Goal: Task Accomplishment & Management: Manage account settings

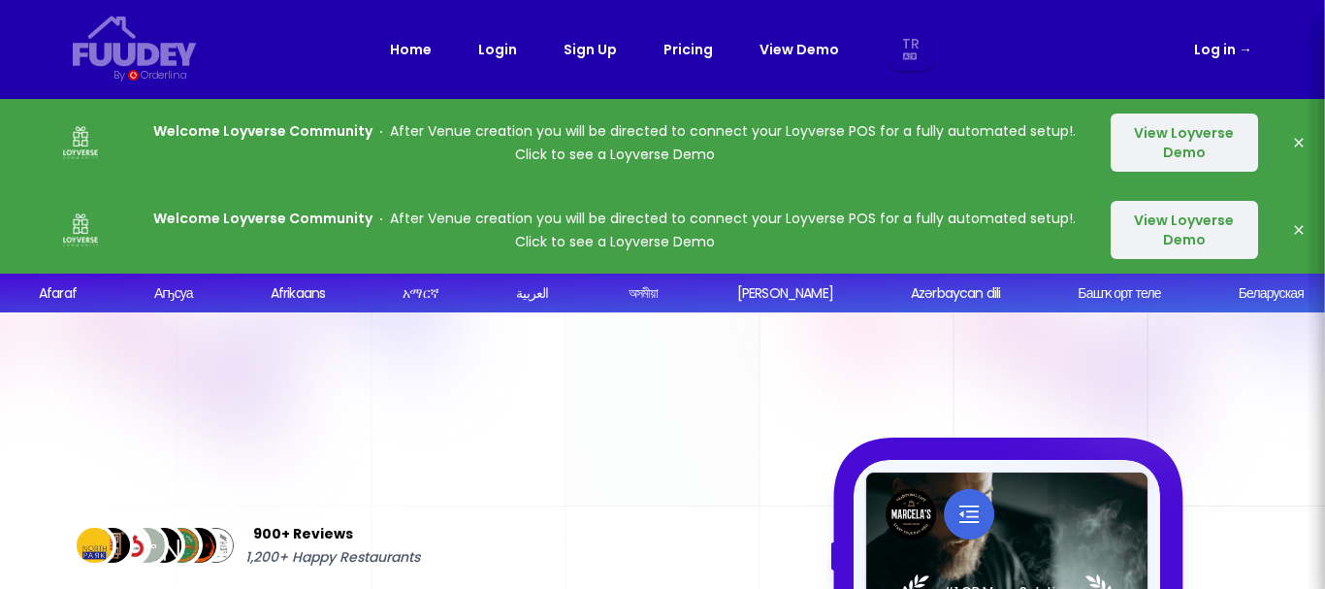
select select "tr"
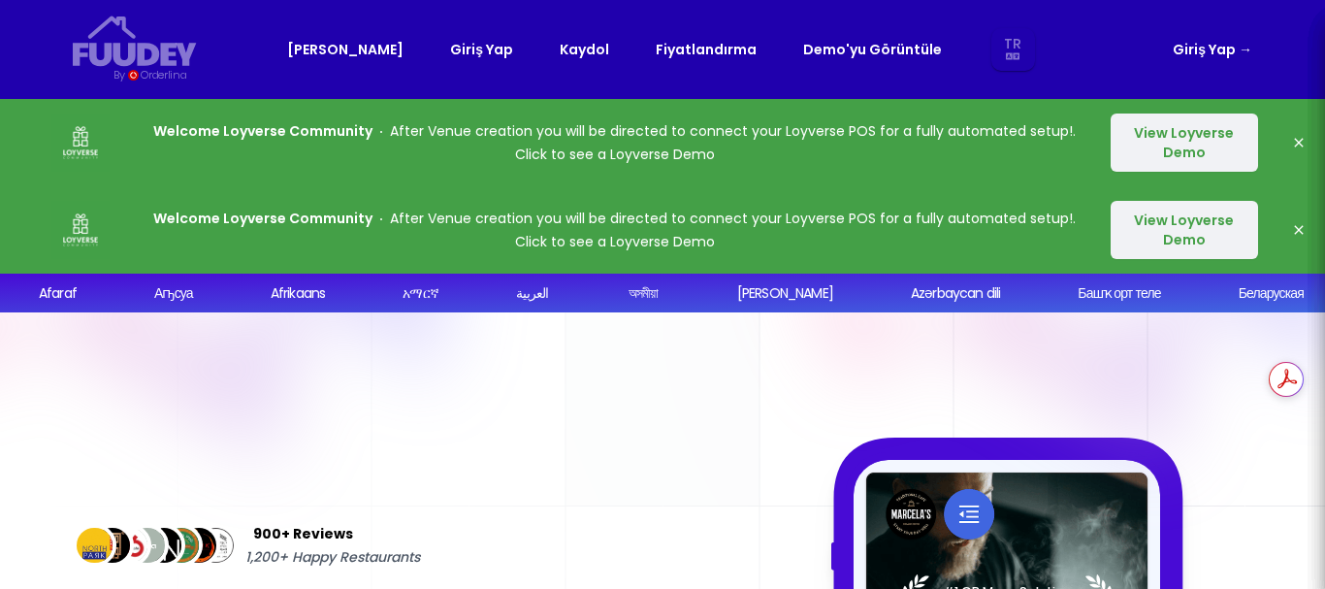
select select "tr"
click at [1294, 138] on icon "button" at bounding box center [1299, 143] width 16 height 16
select select "tr"
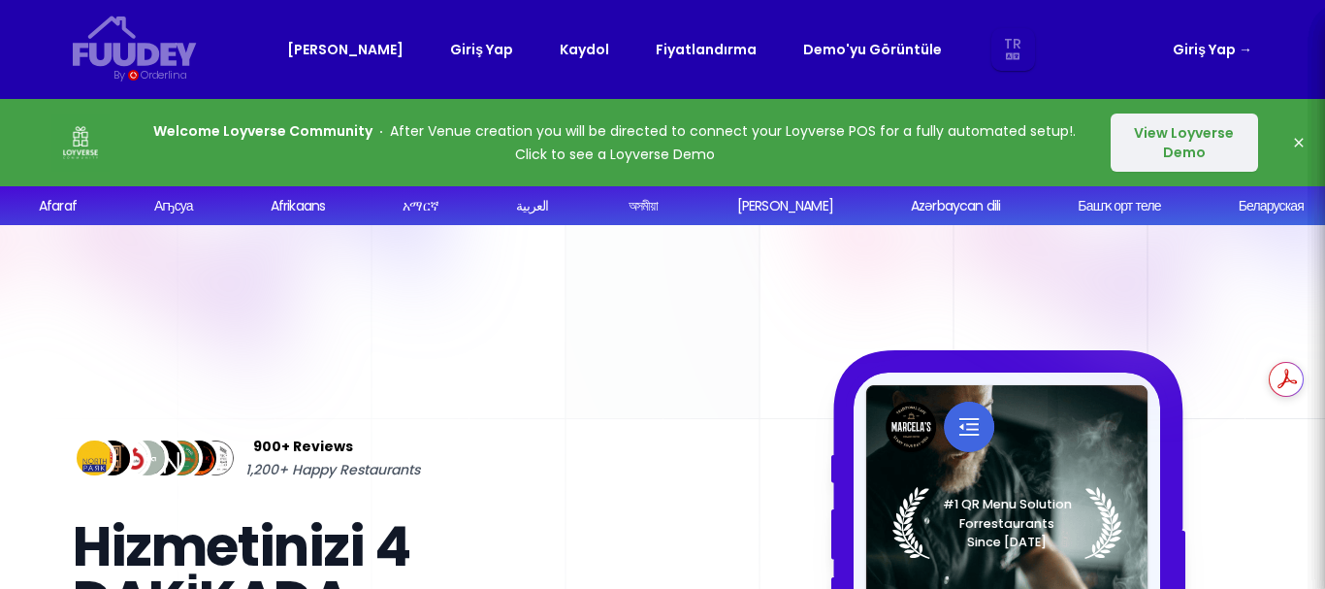
click at [1294, 138] on icon "button" at bounding box center [1299, 143] width 16 height 16
select select "tr"
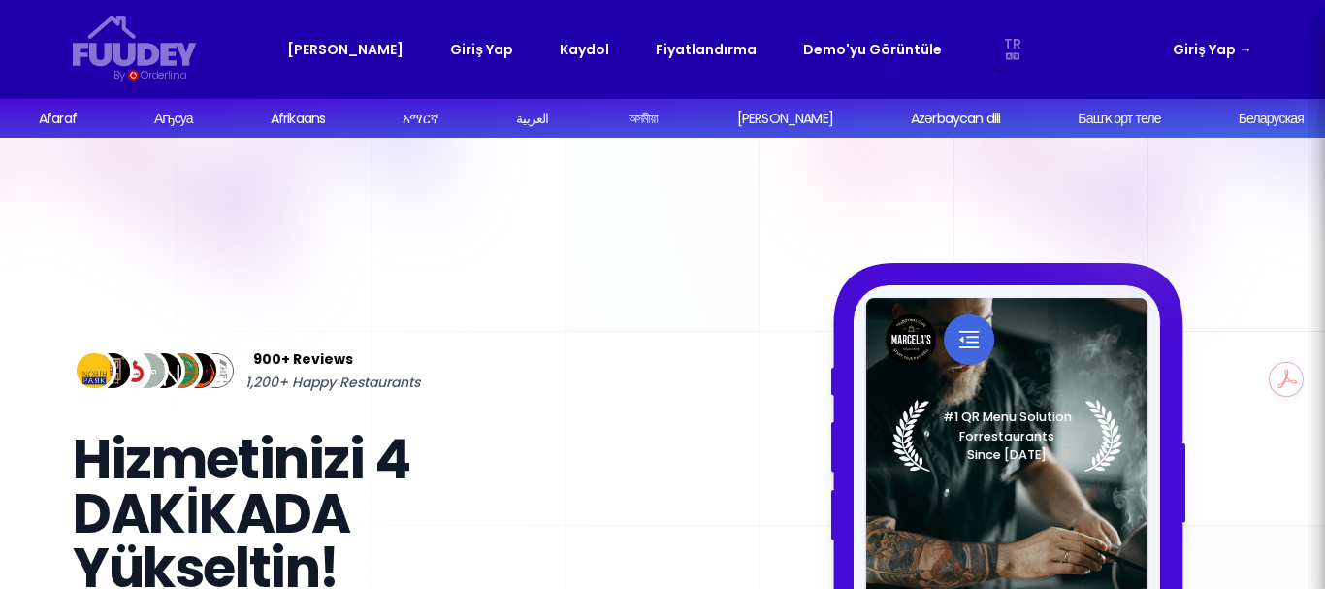
select select "tr"
click at [995, 55] on select "Tr En Aa Ab Af Am Ar As Ay Az Ba Be Bg Bh Bi Bn Bo Br Ca Co Cs Cy Da De Dz El E…" at bounding box center [1013, 50] width 36 height 44
select select "en"
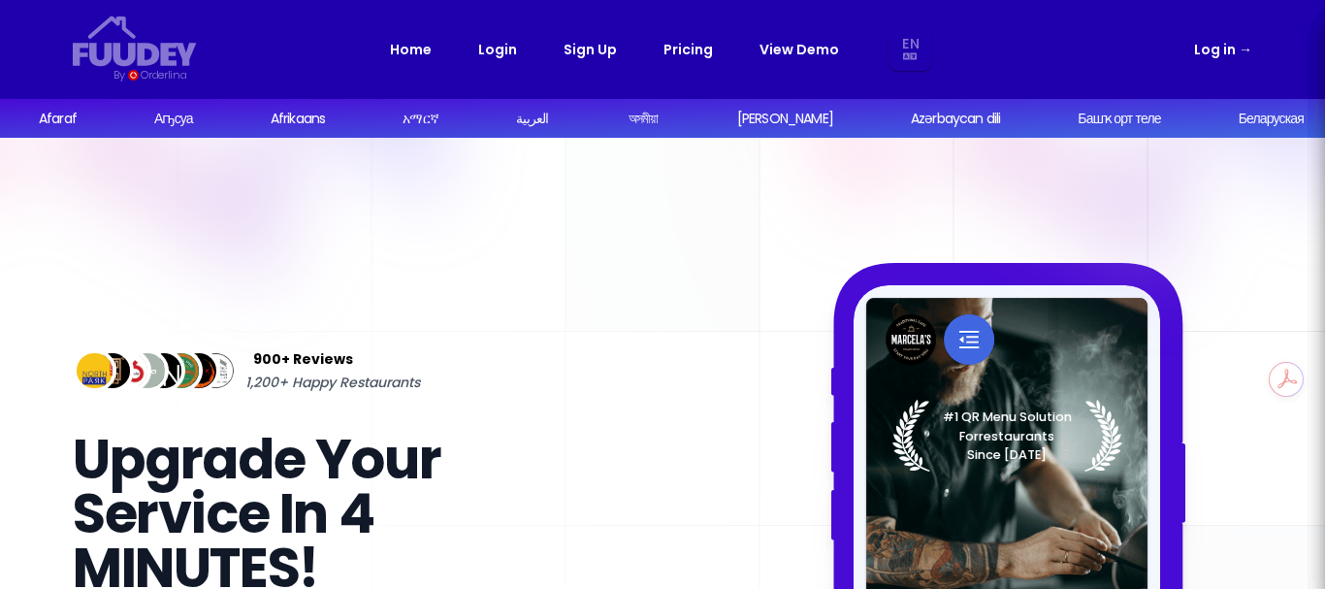
select select "en"
click at [681, 53] on link "Pricing" at bounding box center [687, 49] width 49 height 23
select select "en"
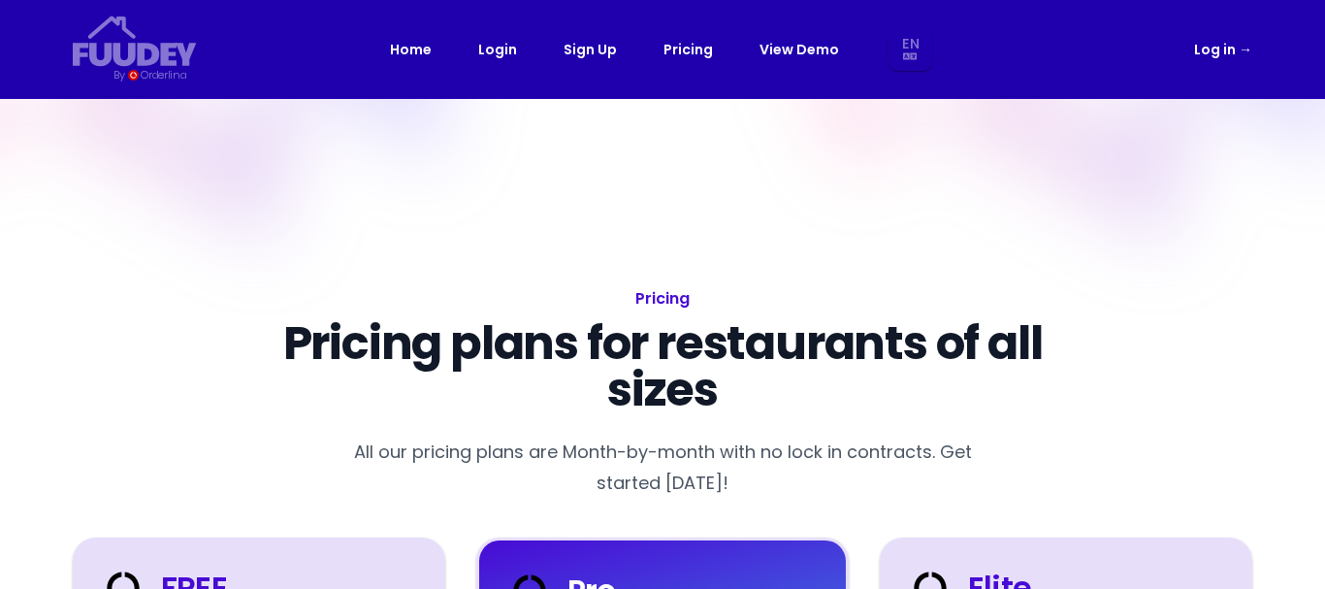
click at [410, 47] on link "Home" at bounding box center [411, 49] width 42 height 23
select select "en"
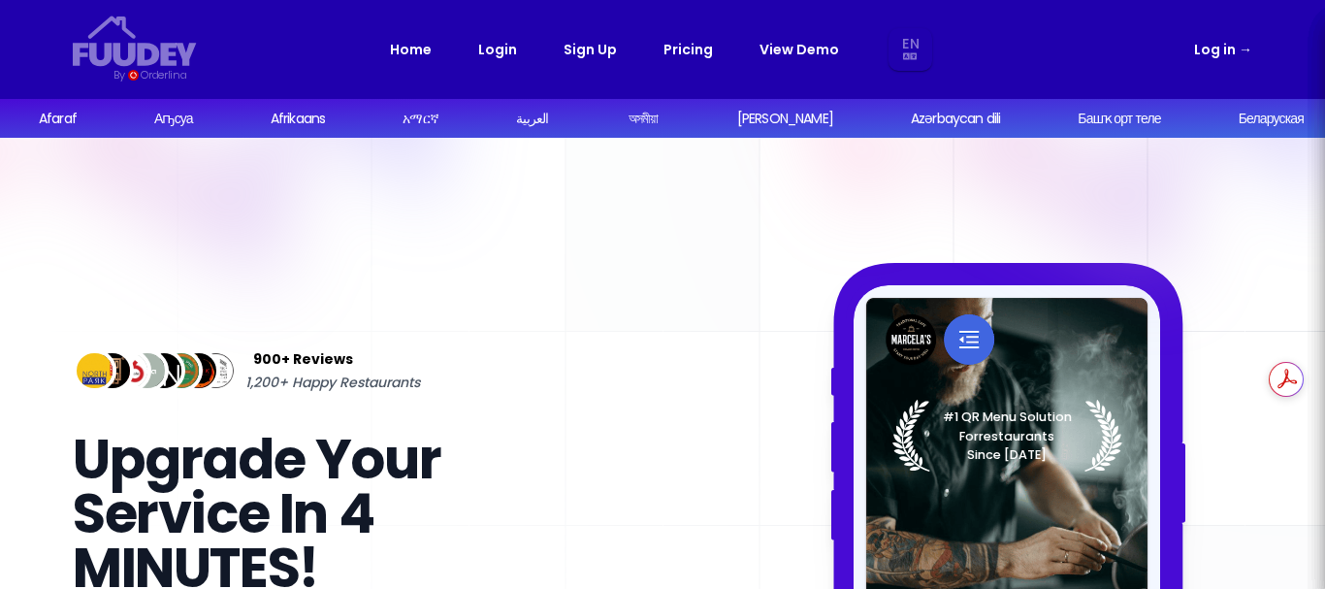
click at [1207, 52] on link "Log in →" at bounding box center [1223, 49] width 58 height 23
select select "en"
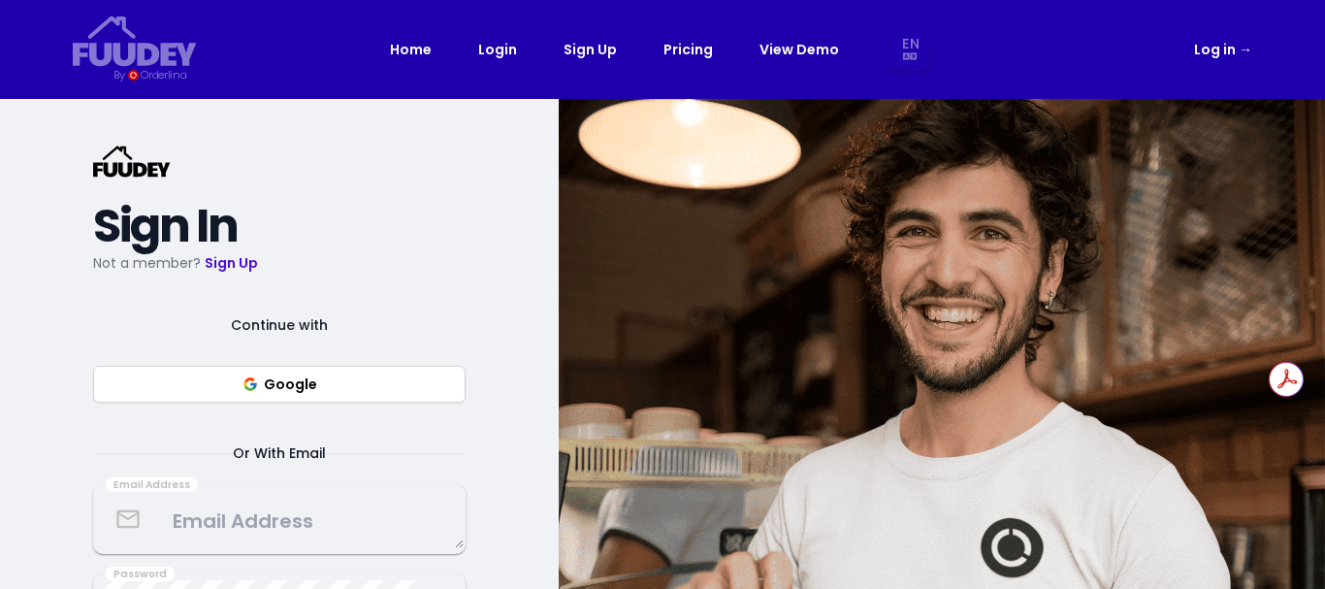
click at [291, 392] on button "Google" at bounding box center [279, 384] width 372 height 37
select select "en"
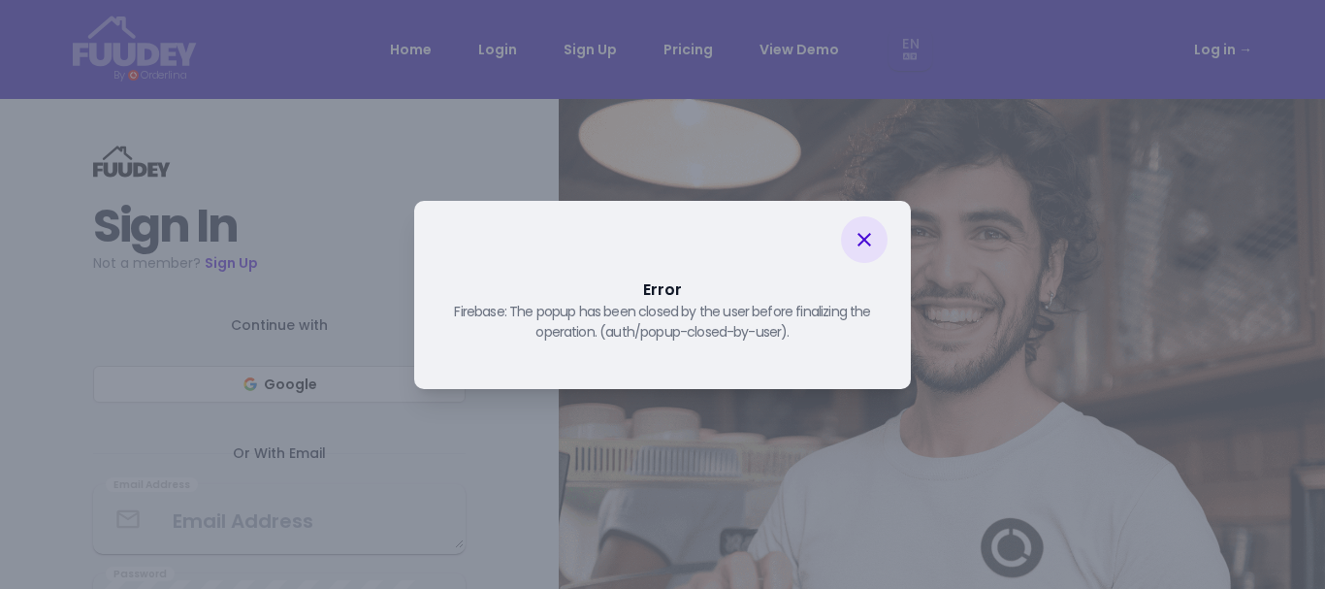
click at [858, 236] on icon at bounding box center [864, 239] width 23 height 23
select select "en"
